Goal: Information Seeking & Learning: Learn about a topic

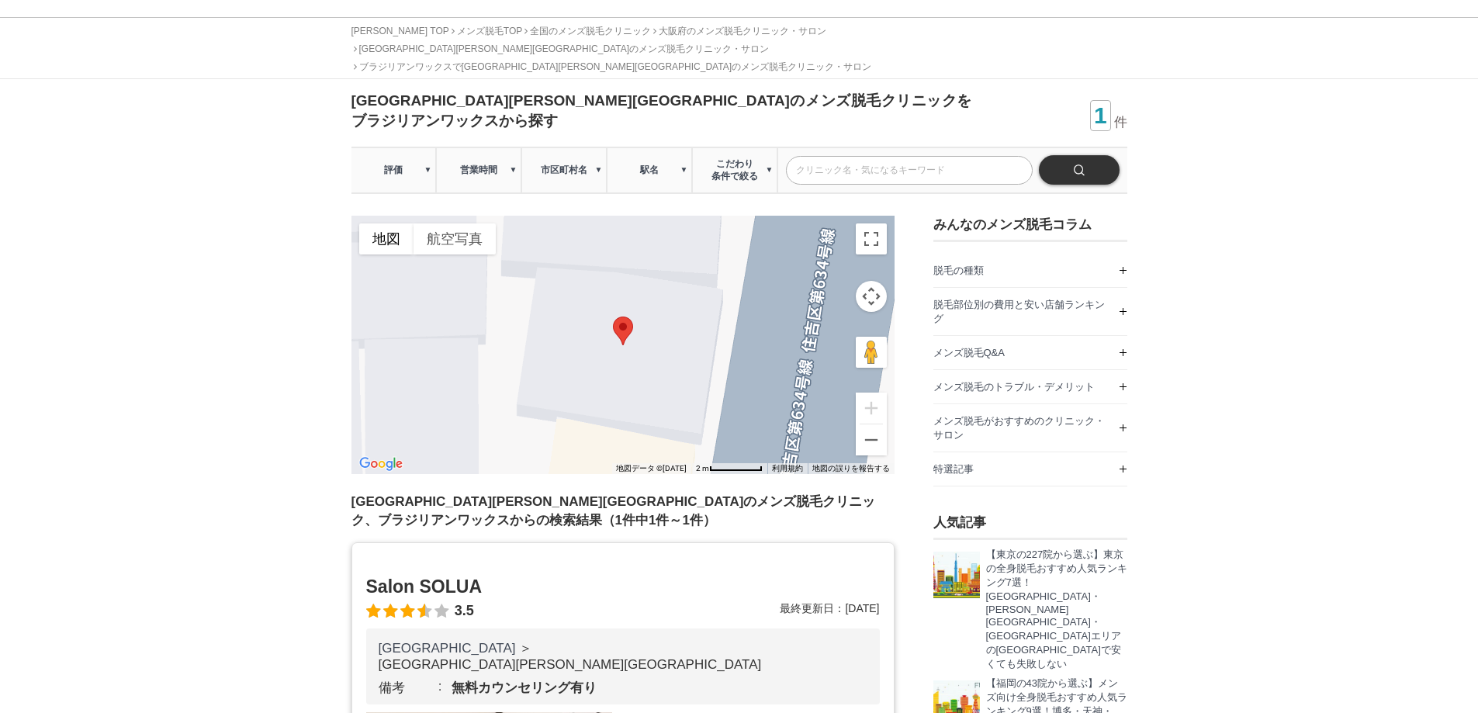
scroll to position [155, 0]
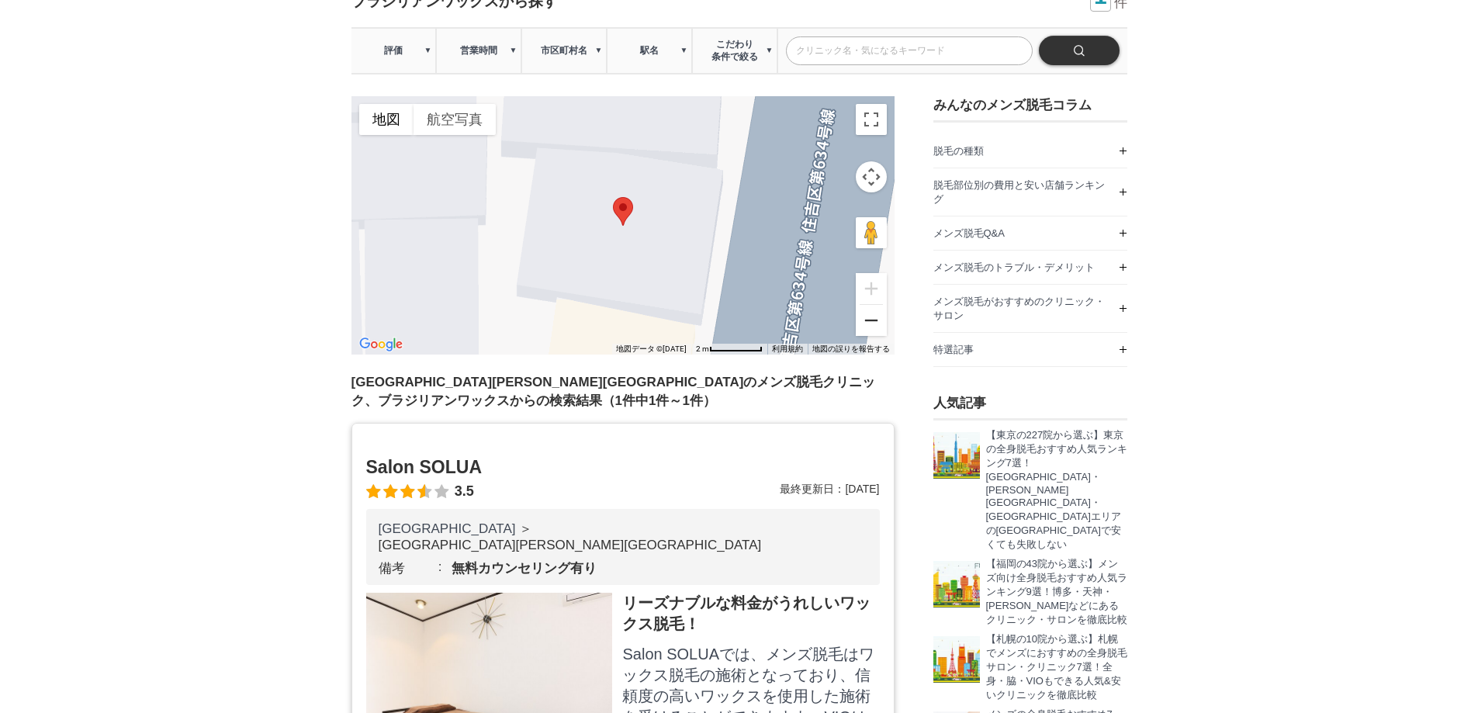
click at [860, 307] on button "ズームアウト" at bounding box center [871, 320] width 31 height 31
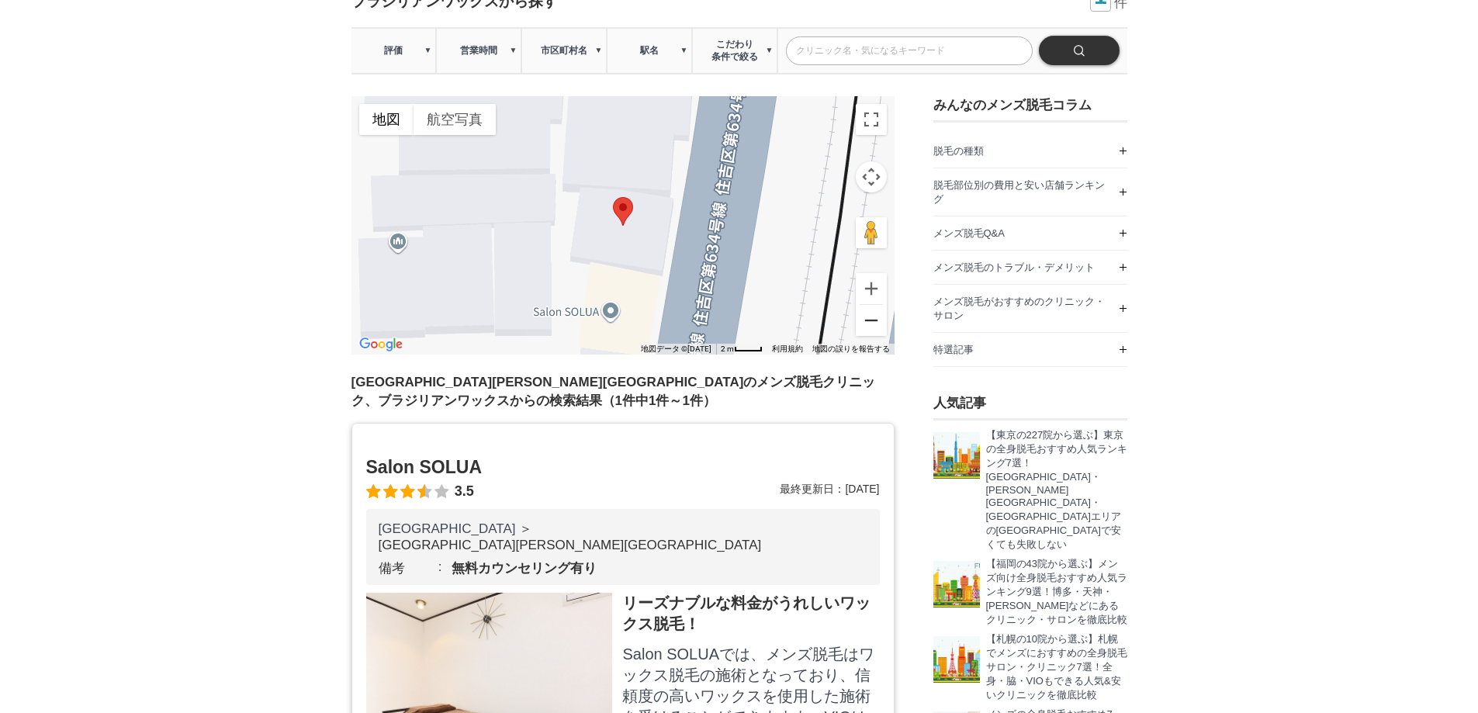
click at [860, 306] on button "ズームアウト" at bounding box center [871, 320] width 31 height 31
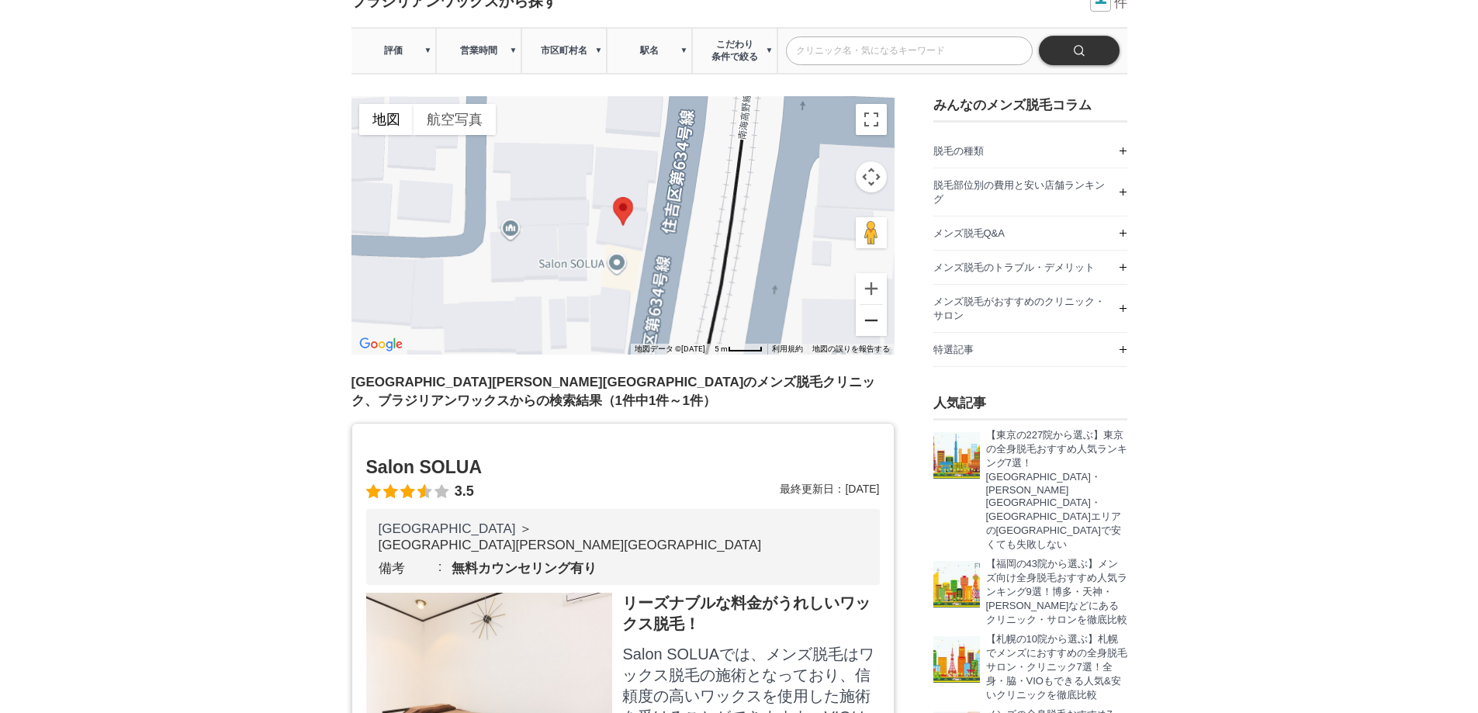
click at [860, 306] on button "ズームアウト" at bounding box center [871, 320] width 31 height 31
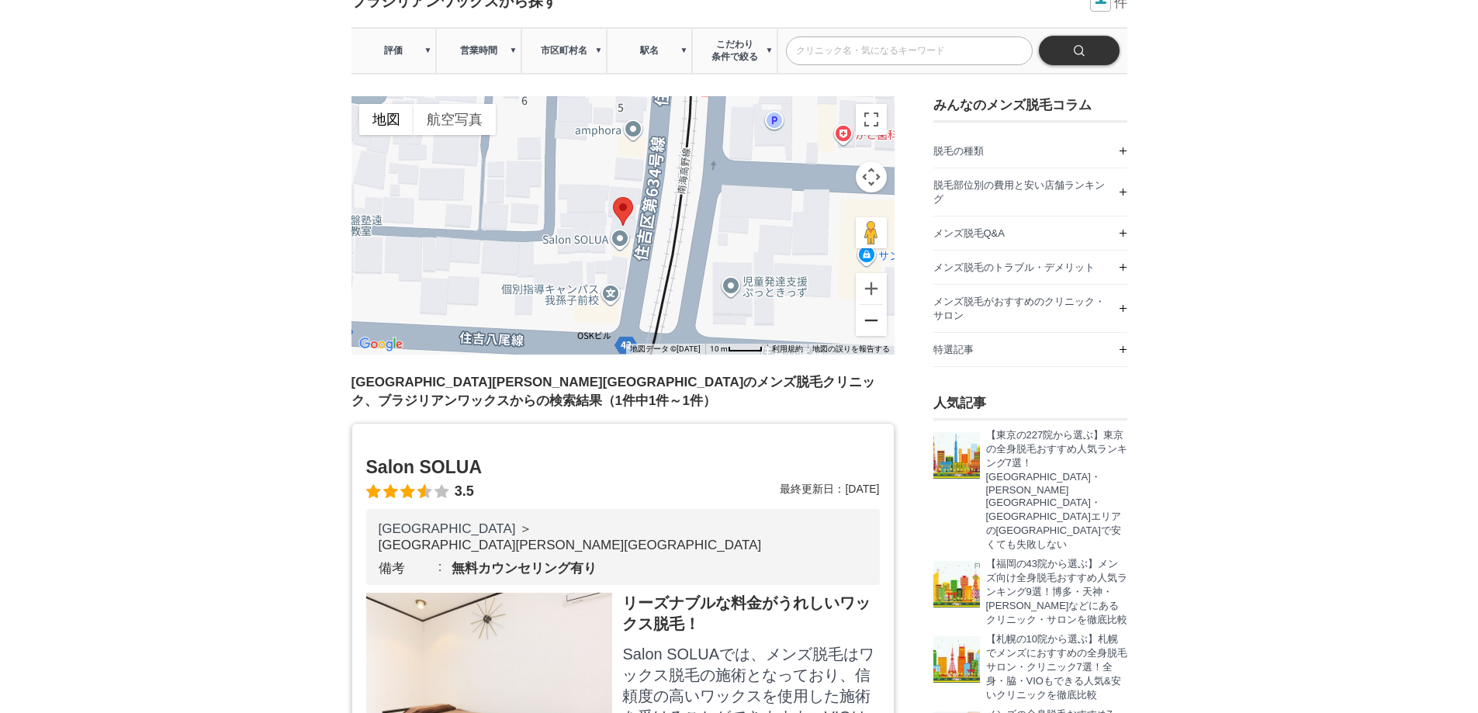
click at [860, 306] on button "ズームアウト" at bounding box center [871, 320] width 31 height 31
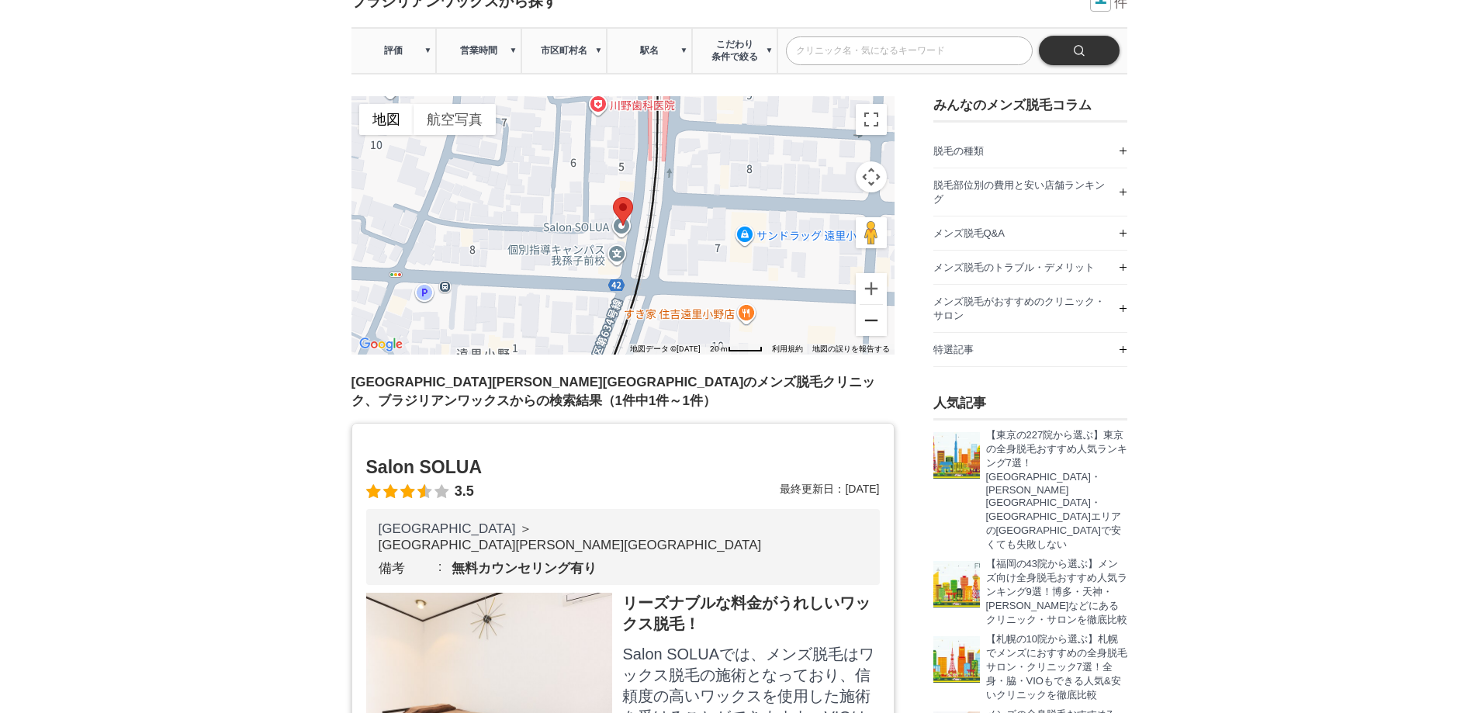
click at [860, 306] on button "ズームアウト" at bounding box center [871, 320] width 31 height 31
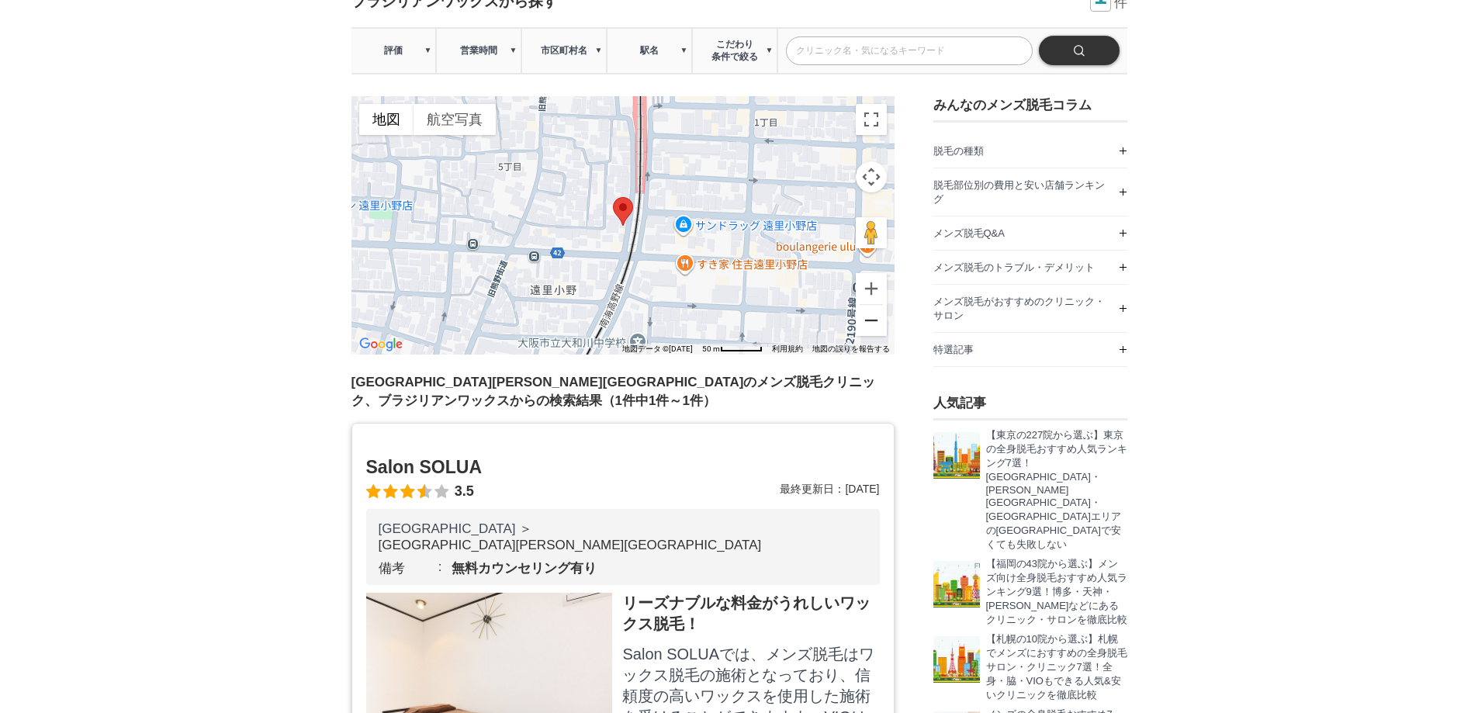
click at [860, 306] on button "ズームアウト" at bounding box center [871, 320] width 31 height 31
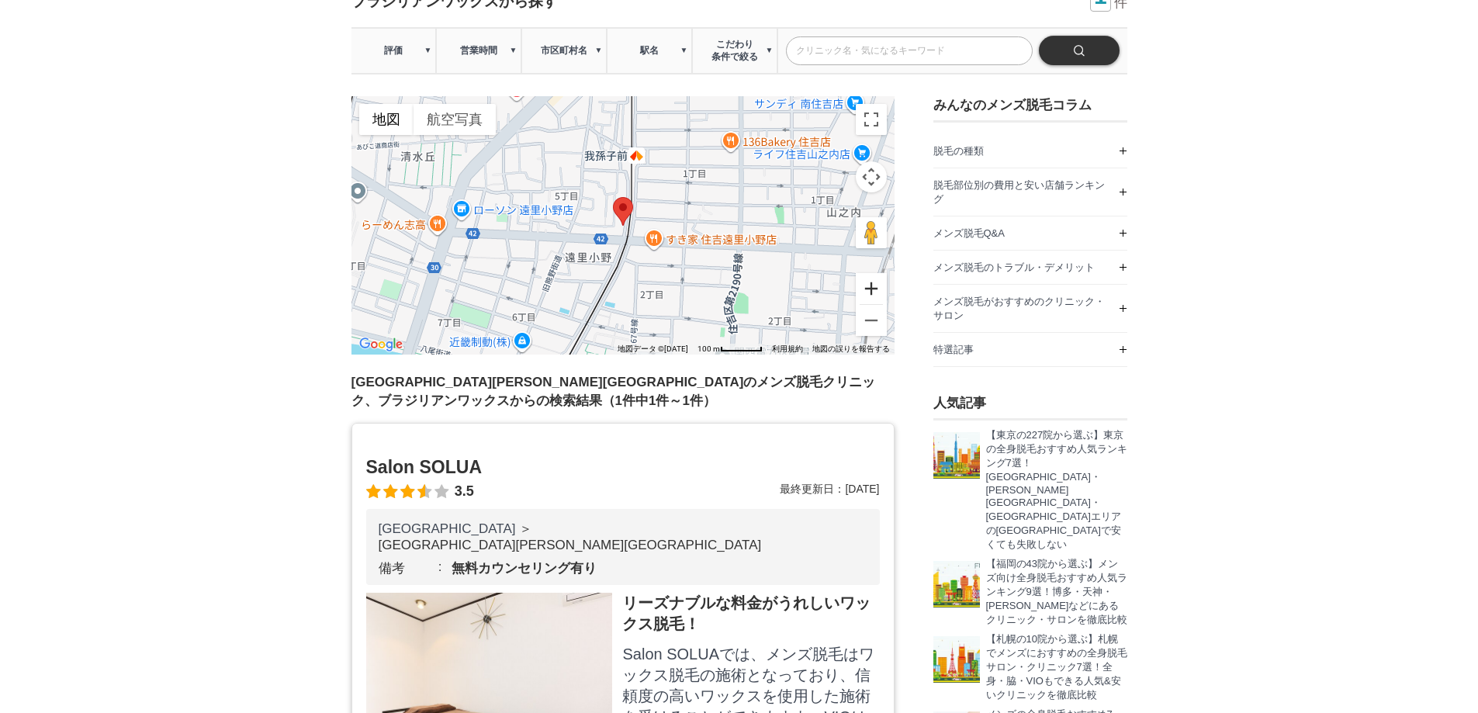
click at [864, 273] on button "ズームイン" at bounding box center [871, 288] width 31 height 31
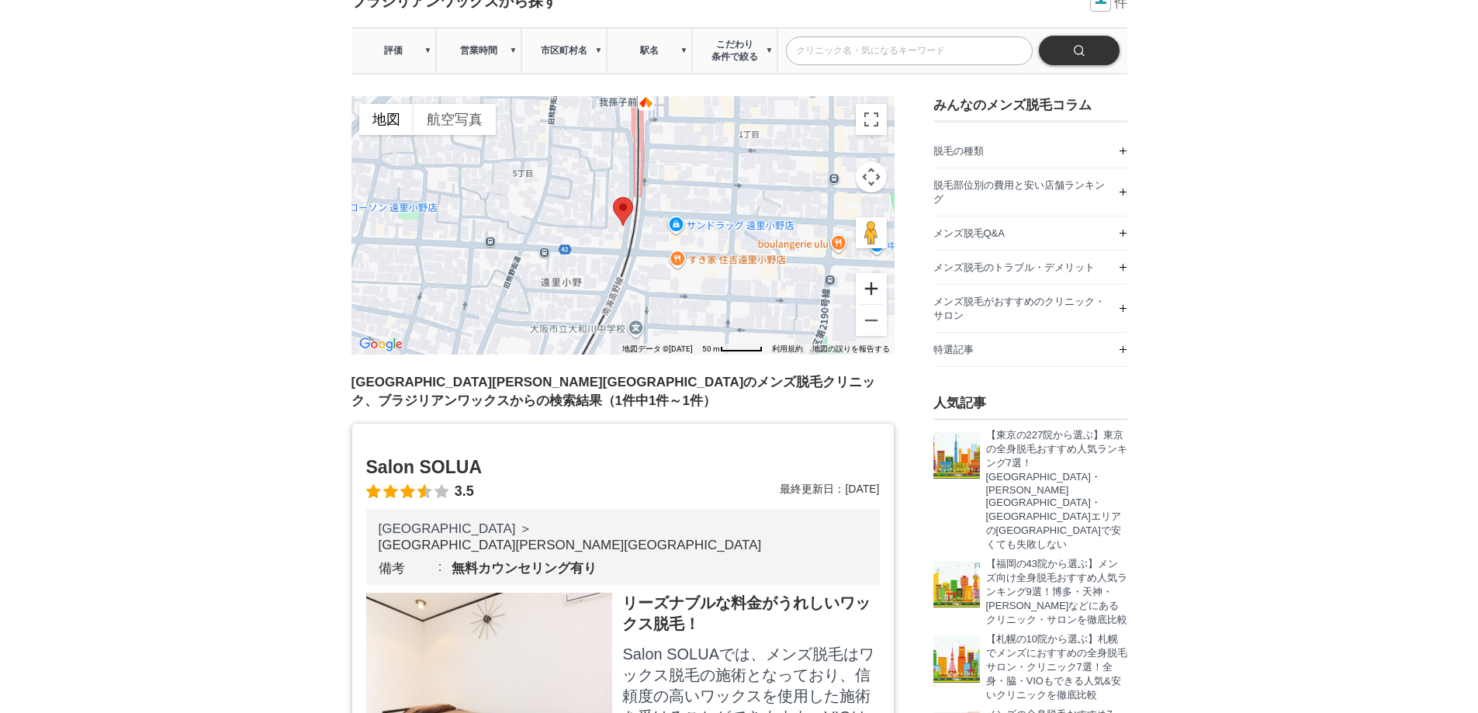
click at [864, 273] on button "ズームイン" at bounding box center [871, 288] width 31 height 31
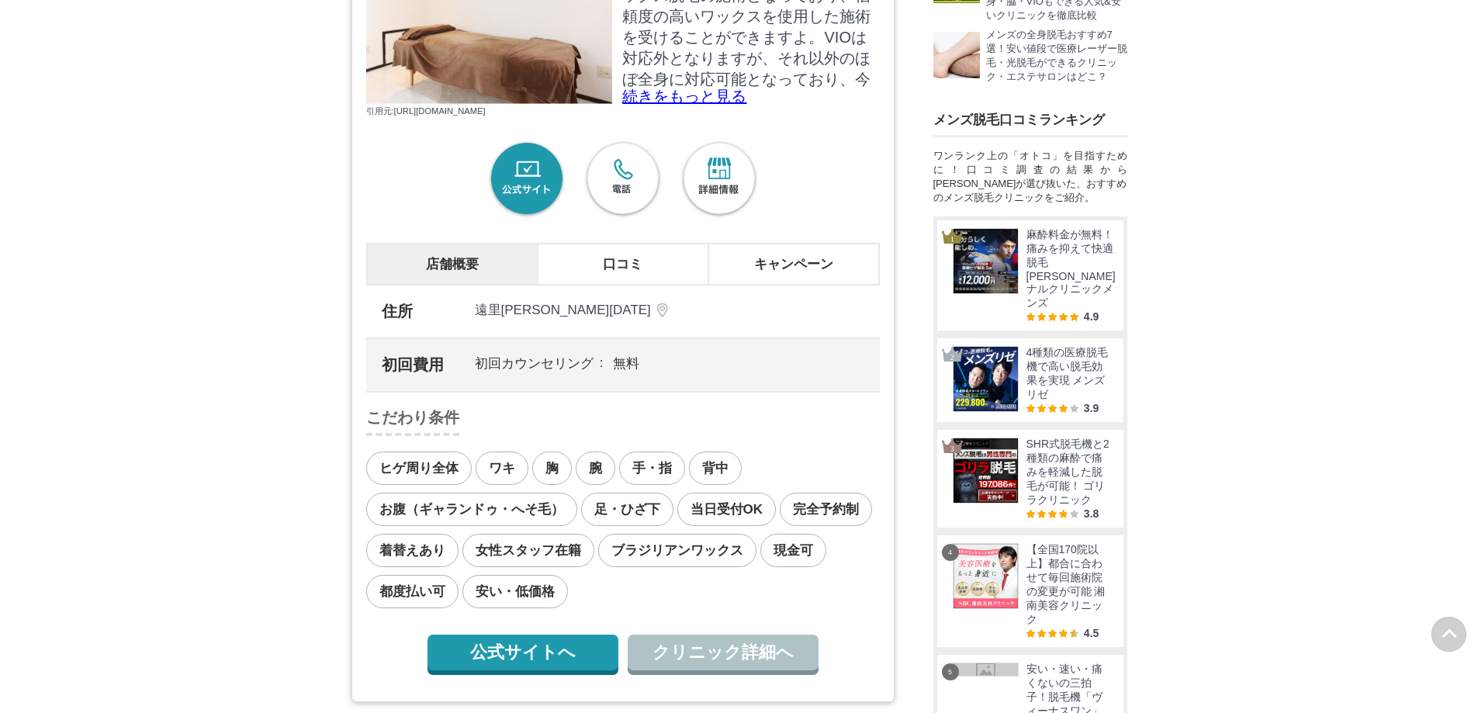
scroll to position [854, 0]
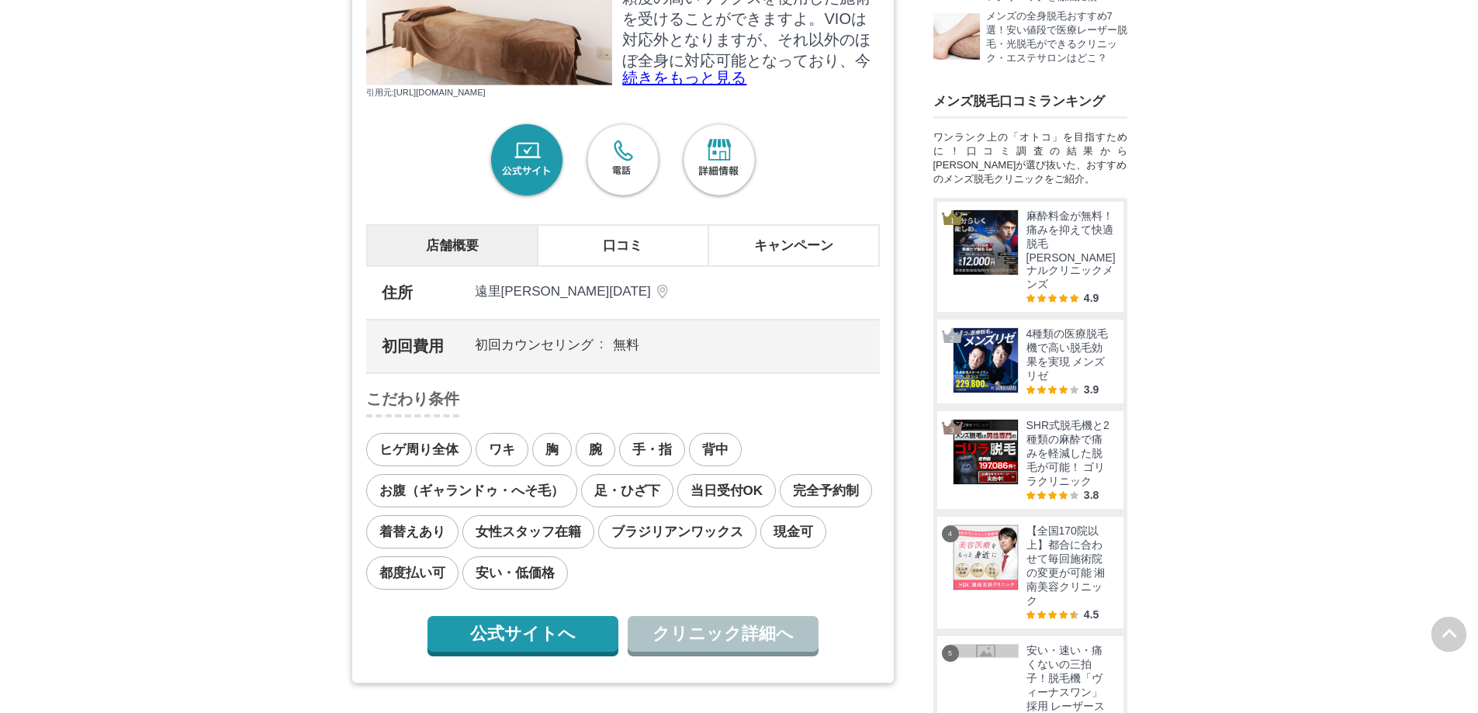
click at [779, 242] on li "キャンペーン" at bounding box center [793, 245] width 171 height 41
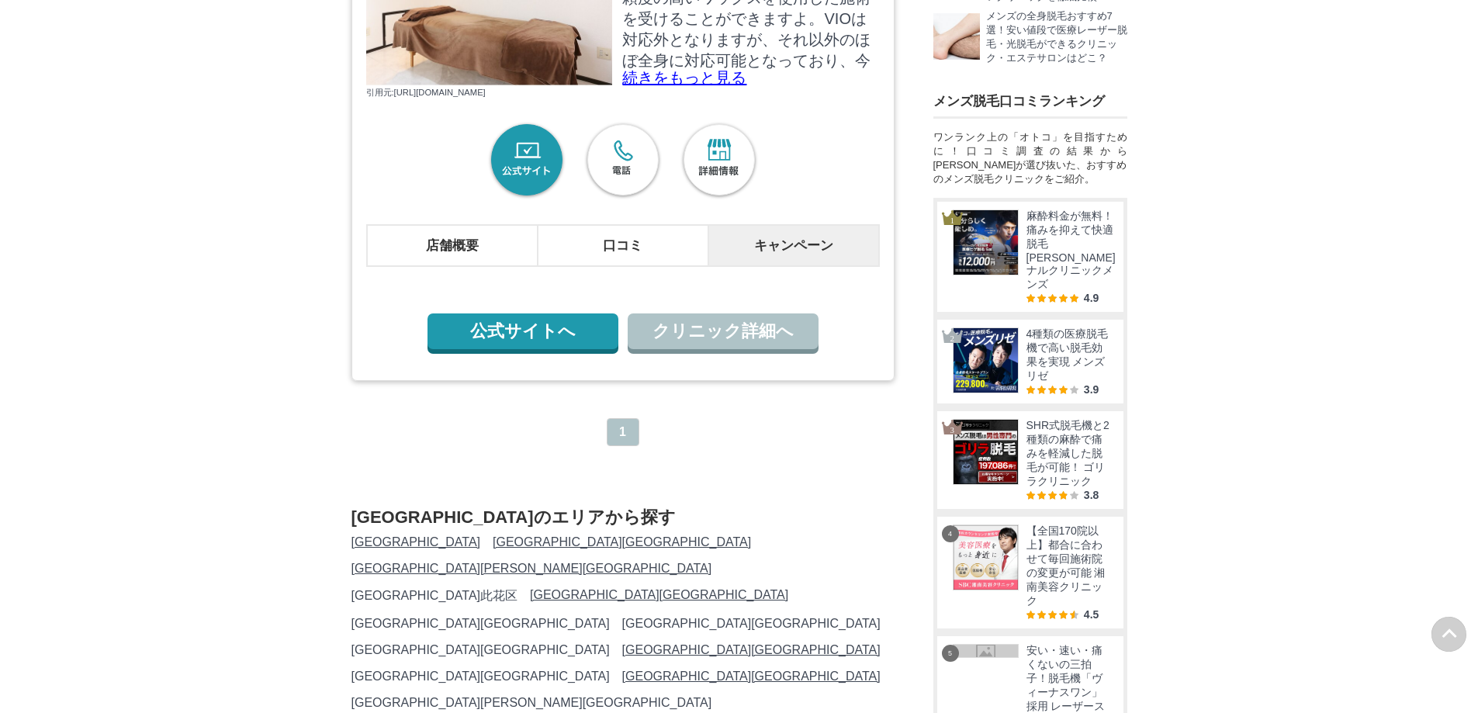
click at [582, 314] on link "公式サイトへ" at bounding box center [523, 332] width 191 height 36
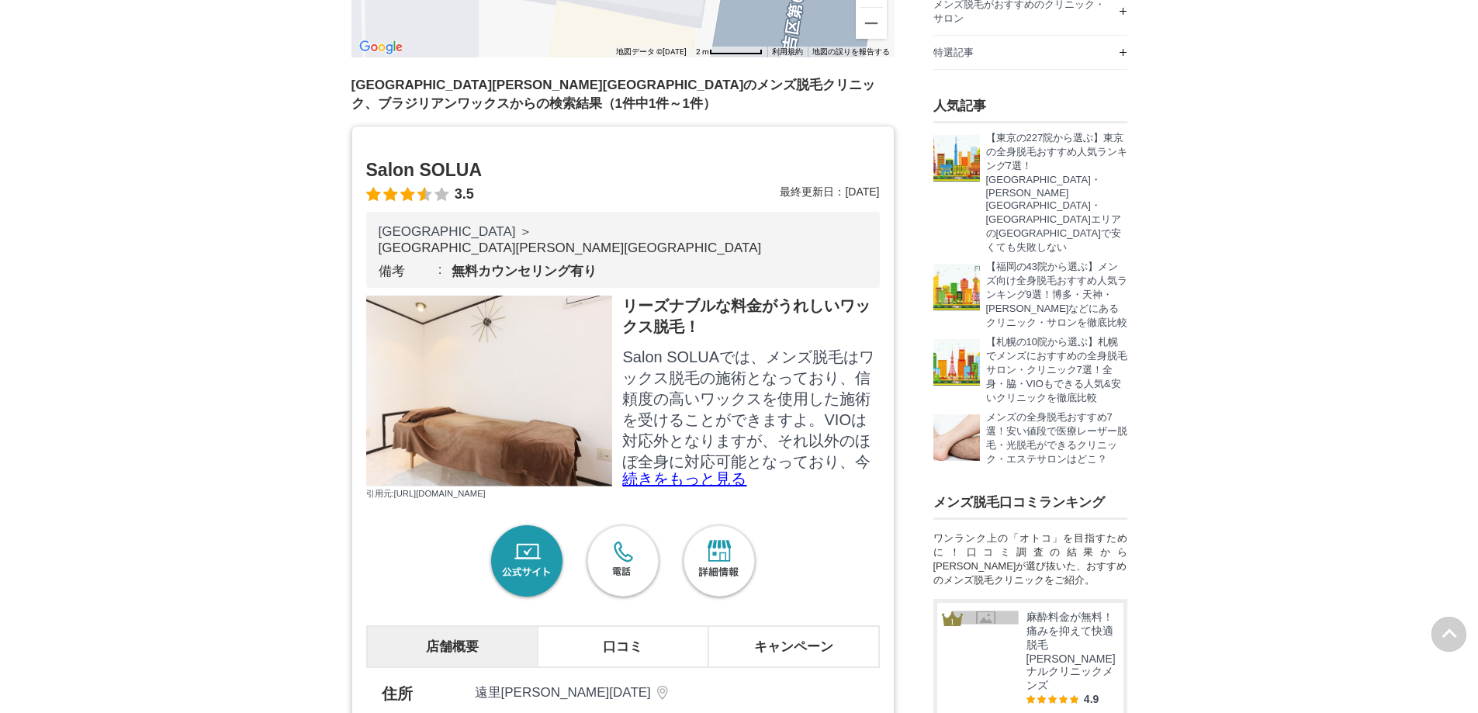
scroll to position [466, 0]
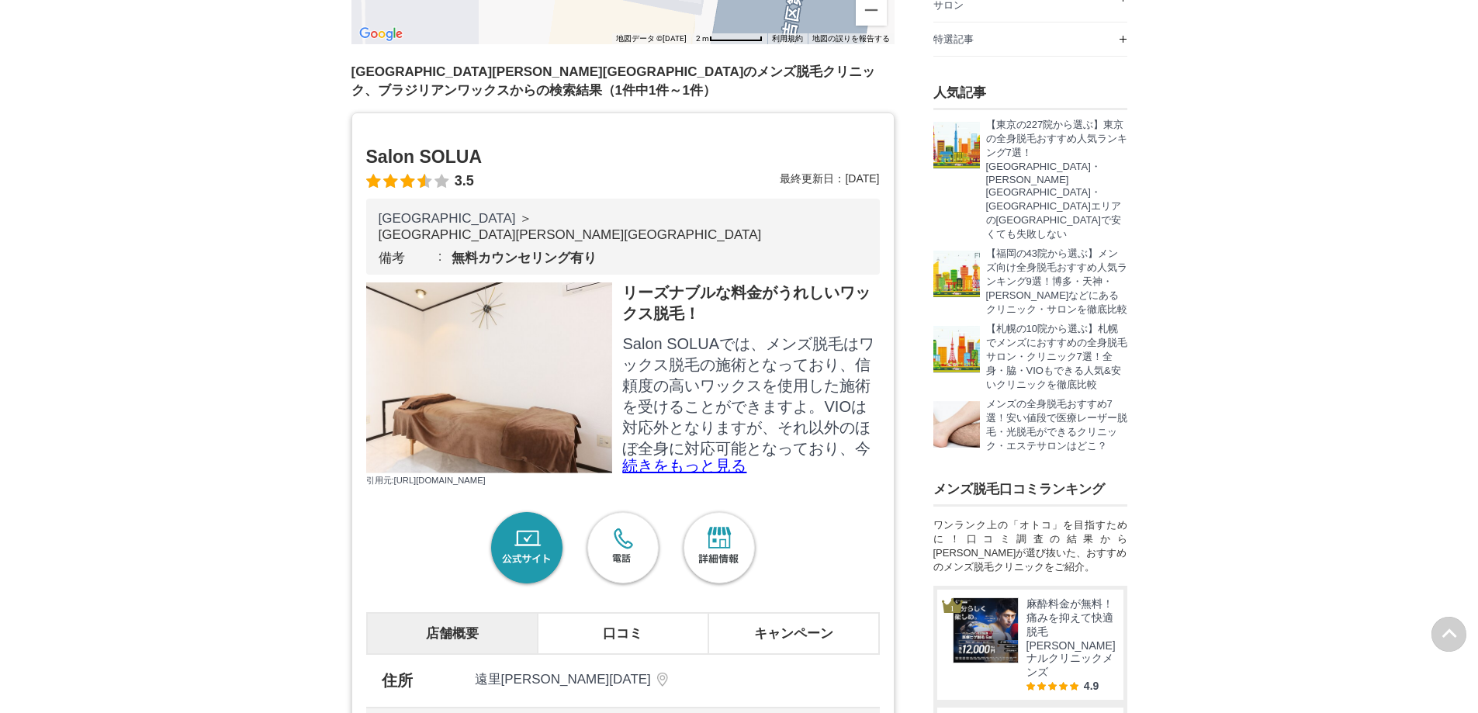
click at [651, 458] on p "続きをもっと見る" at bounding box center [750, 466] width 257 height 16
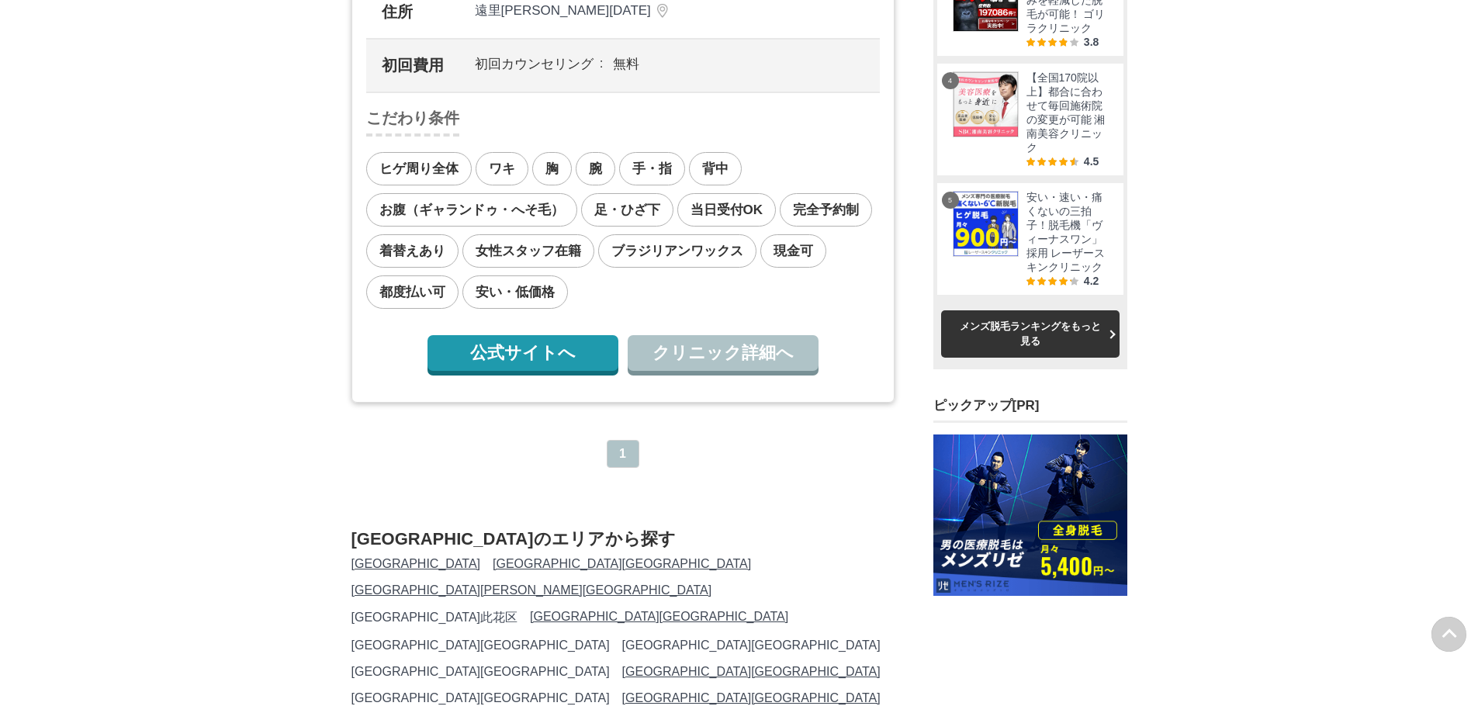
scroll to position [1319, 0]
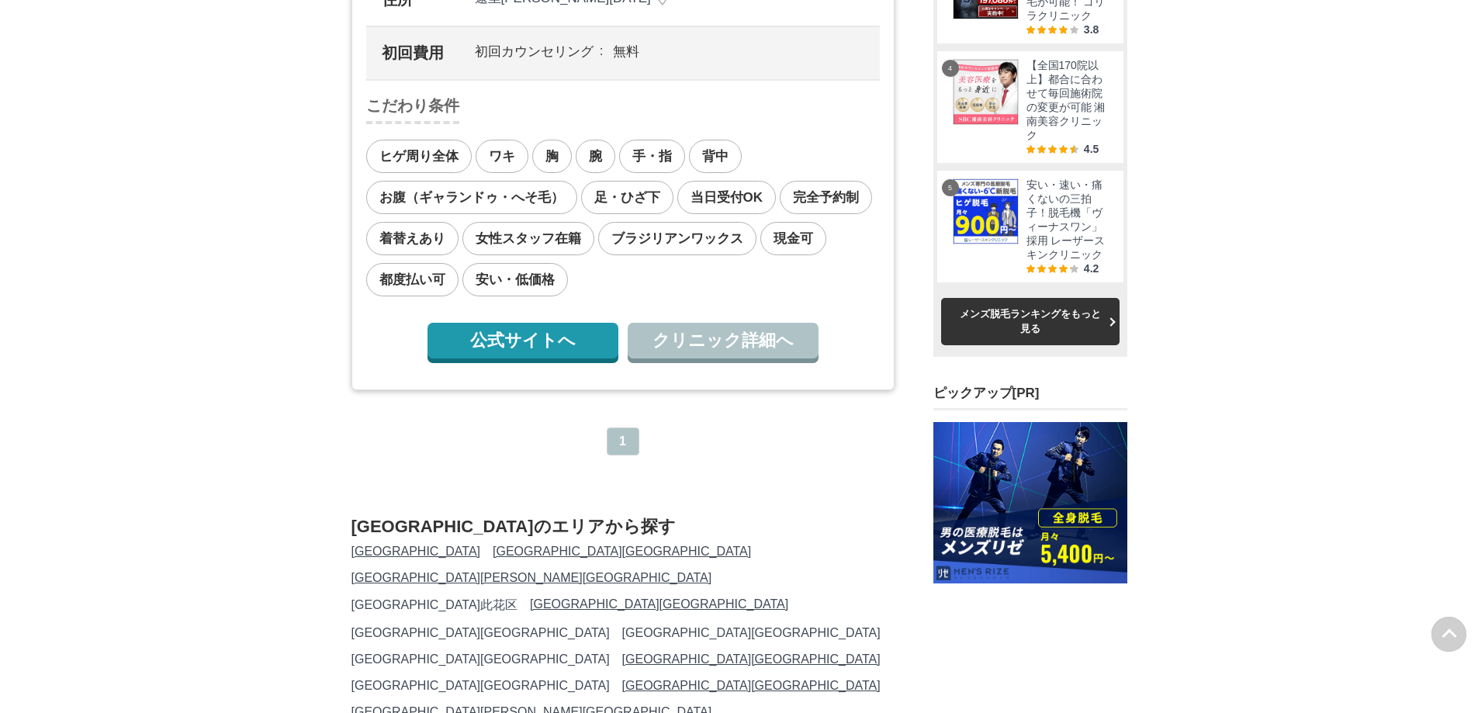
click at [701, 359] on link "クリニック詳細へ" at bounding box center [723, 341] width 191 height 36
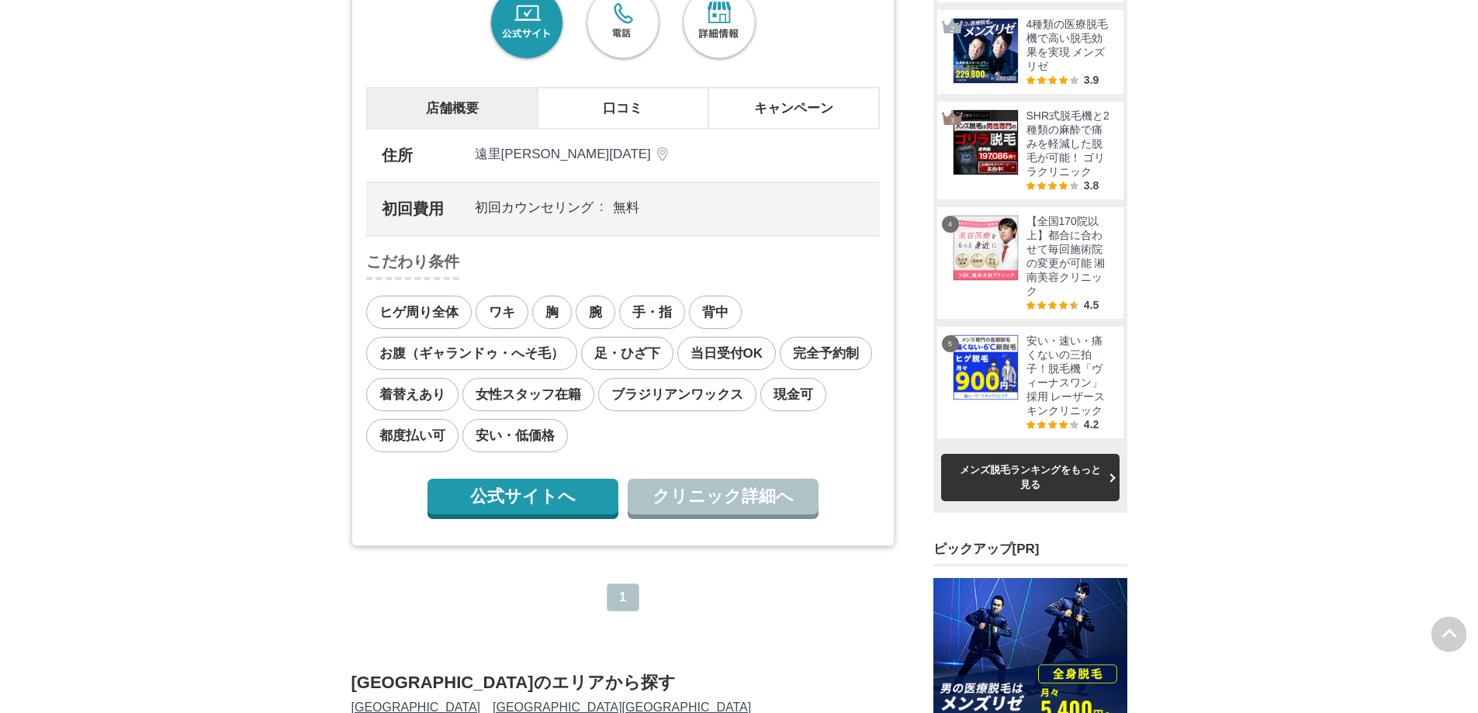
scroll to position [1474, 0]
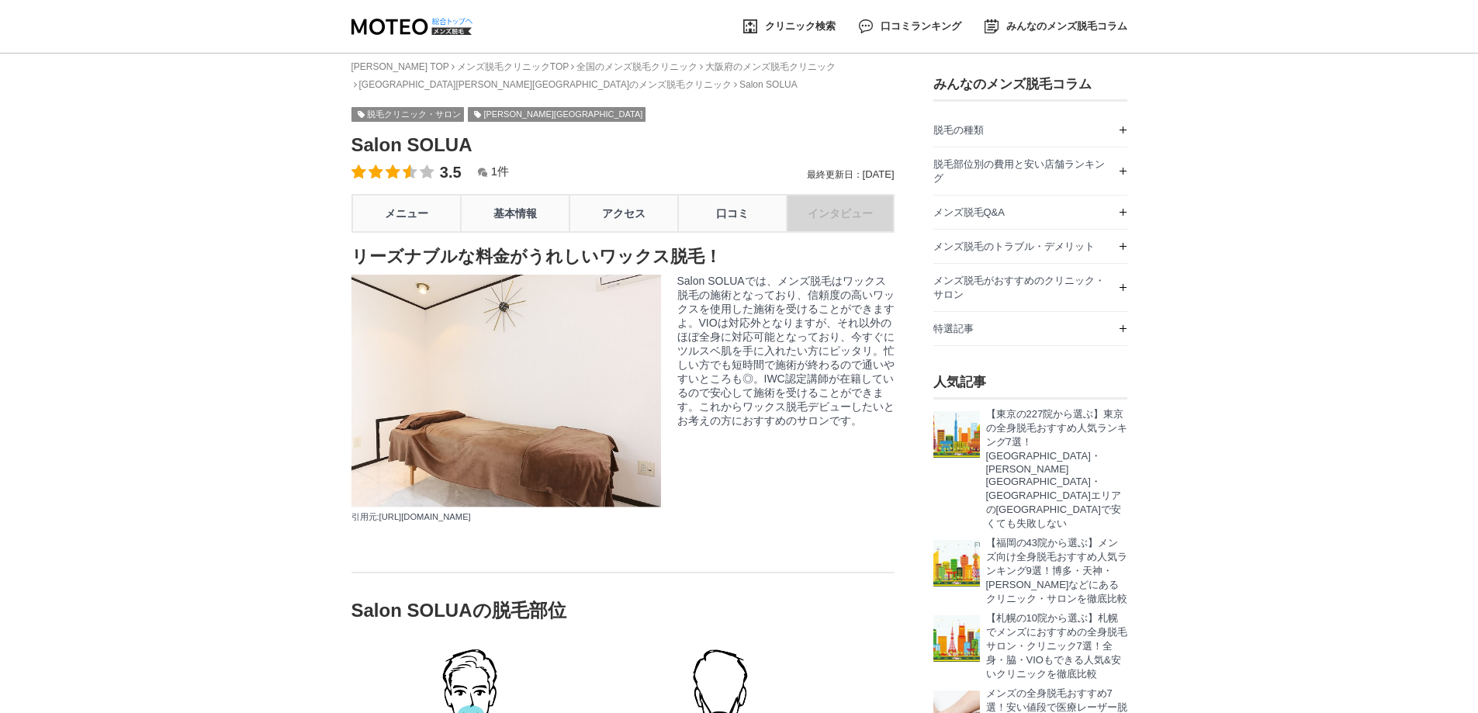
click at [430, 223] on link "メニュー" at bounding box center [406, 213] width 109 height 39
